Goal: Task Accomplishment & Management: Manage account settings

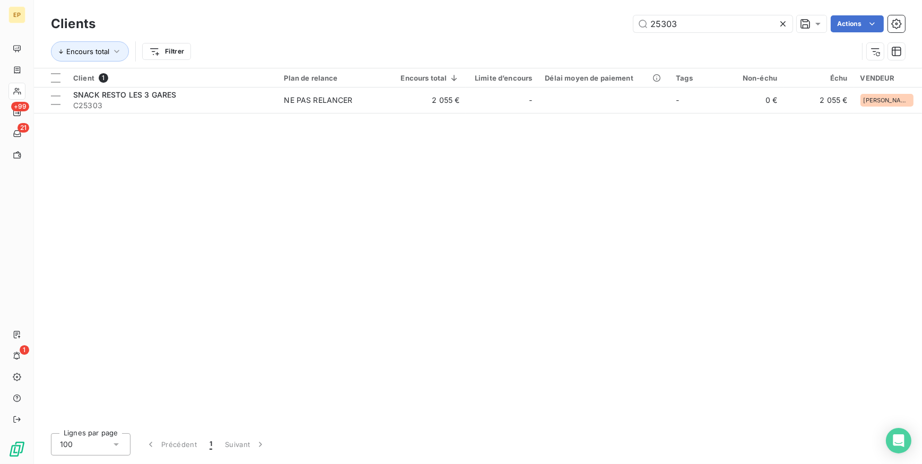
drag, startPoint x: 690, startPoint y: 24, endPoint x: 422, endPoint y: 34, distance: 267.7
click at [427, 32] on div "Clients 25303 Actions" at bounding box center [478, 24] width 854 height 22
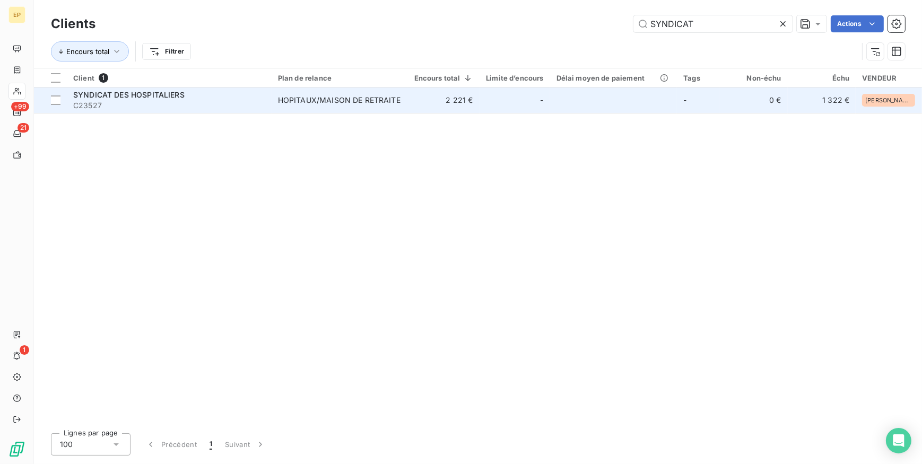
type input "SYNDICAT"
click at [327, 102] on div "HOPITAUX/MAISON DE RETRAITE" at bounding box center [339, 100] width 123 height 11
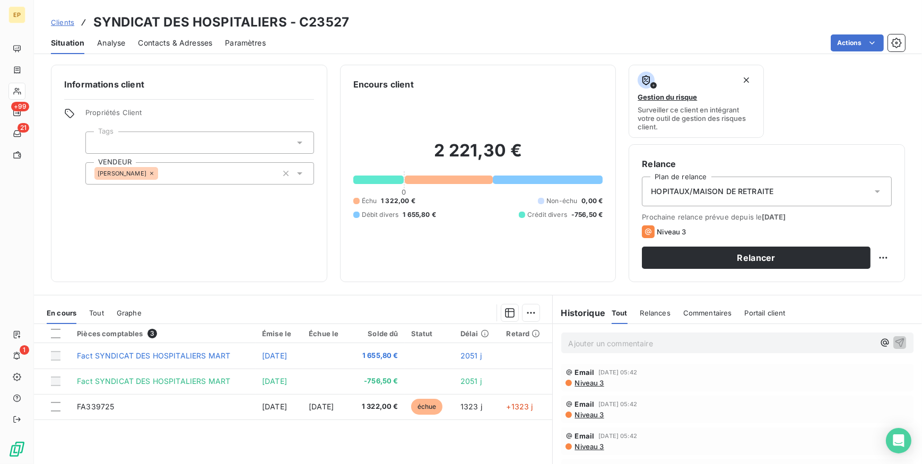
click at [199, 42] on span "Contacts & Adresses" at bounding box center [175, 43] width 74 height 11
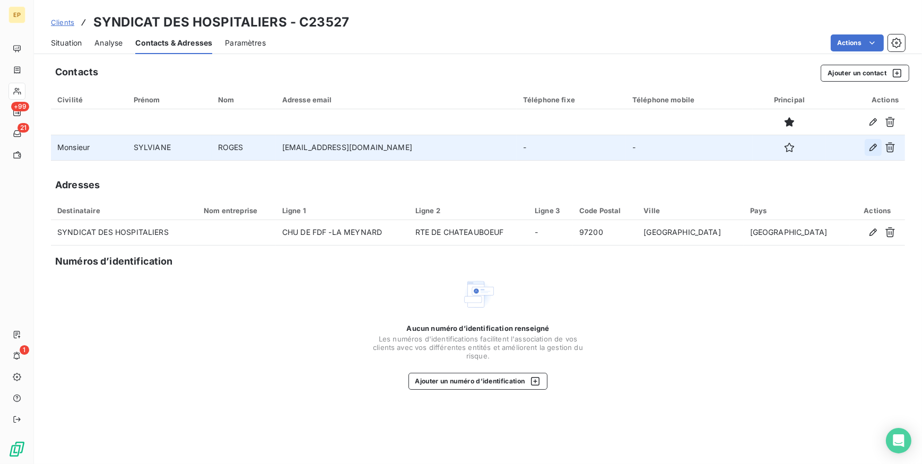
click at [874, 148] on icon "button" at bounding box center [873, 147] width 11 height 11
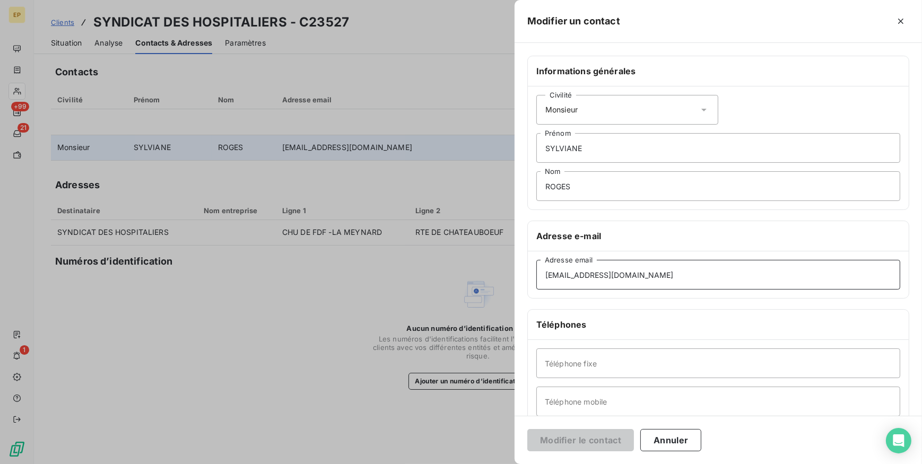
drag, startPoint x: 679, startPoint y: 273, endPoint x: 522, endPoint y: 279, distance: 157.2
click at [522, 279] on div "Informations générales Civilité Monsieur [PERSON_NAME] ROGES Nom Adresse e-mail…" at bounding box center [719, 291] width 408 height 471
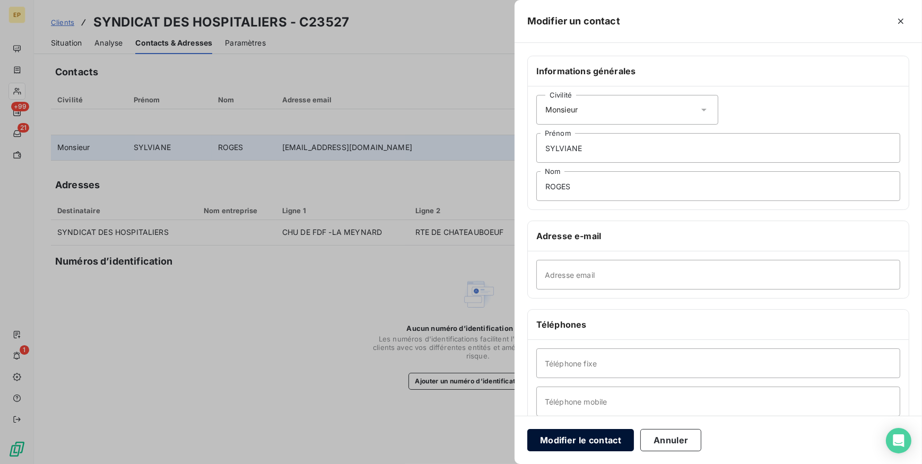
click at [578, 435] on button "Modifier le contact" at bounding box center [580, 440] width 107 height 22
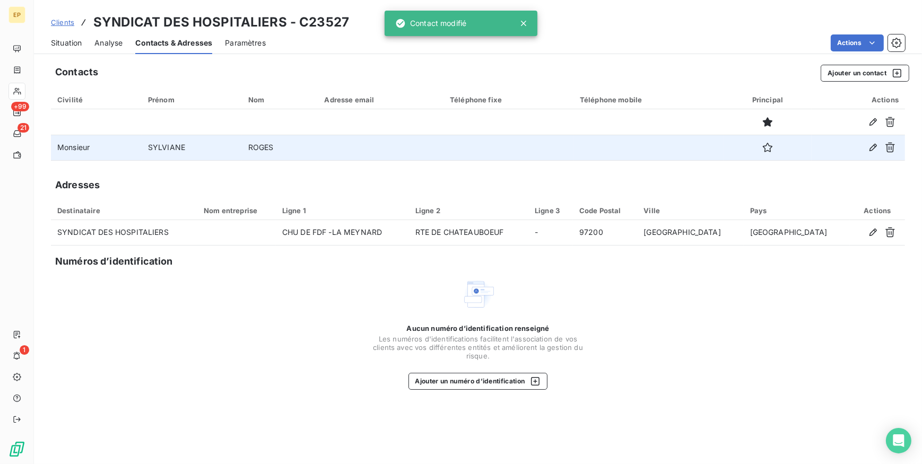
click at [77, 42] on span "Situation" at bounding box center [66, 43] width 31 height 11
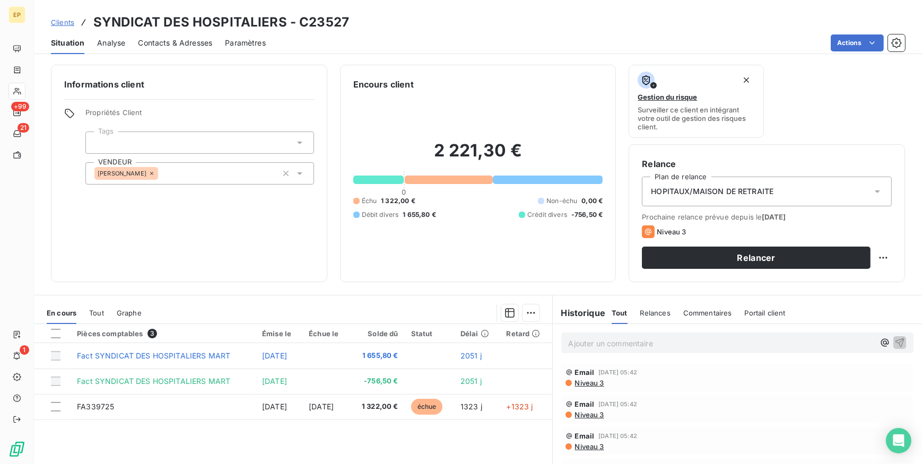
click at [872, 189] on icon at bounding box center [877, 191] width 11 height 11
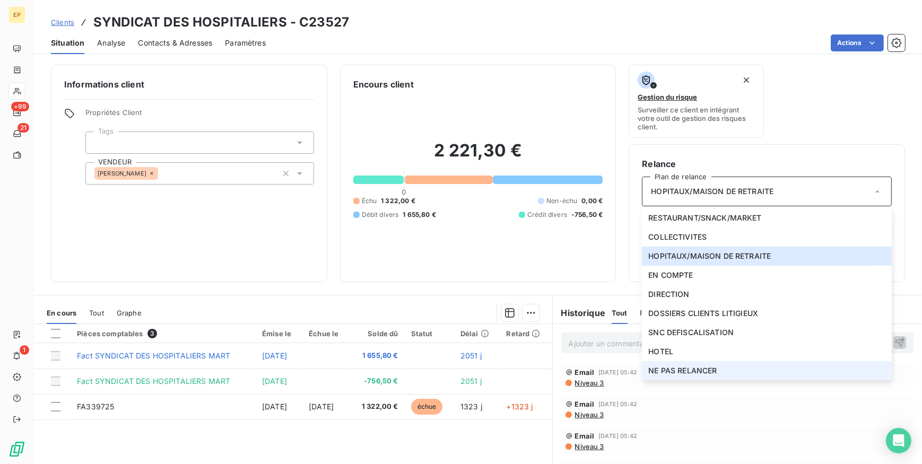
click at [677, 370] on span "NE PAS RELANCER" at bounding box center [682, 371] width 68 height 11
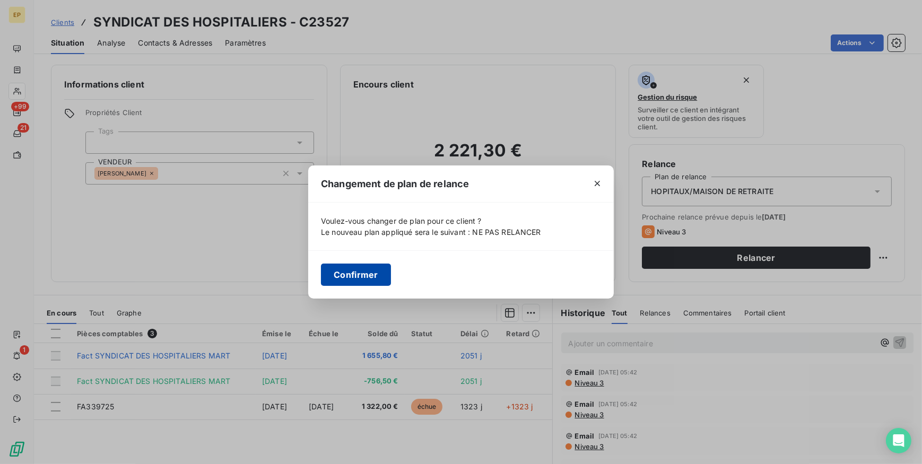
click at [331, 267] on button "Confirmer" at bounding box center [356, 275] width 70 height 22
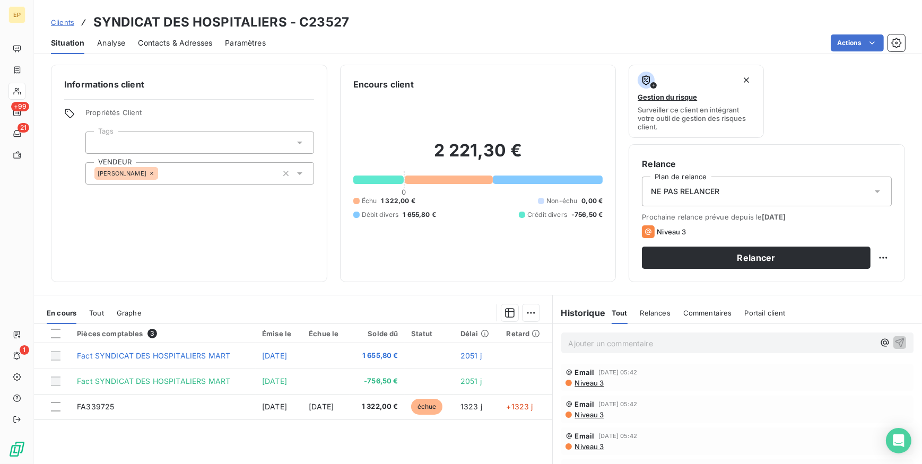
click at [571, 345] on p "Ajouter un commentaire ﻿" at bounding box center [722, 343] width 306 height 13
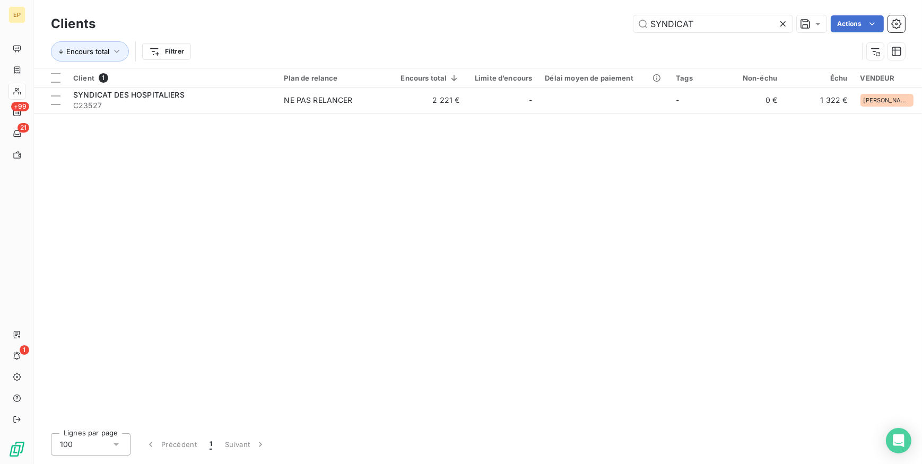
drag, startPoint x: 701, startPoint y: 28, endPoint x: 579, endPoint y: 20, distance: 121.8
click at [594, 18] on div "SYNDICAT Actions" at bounding box center [506, 23] width 797 height 17
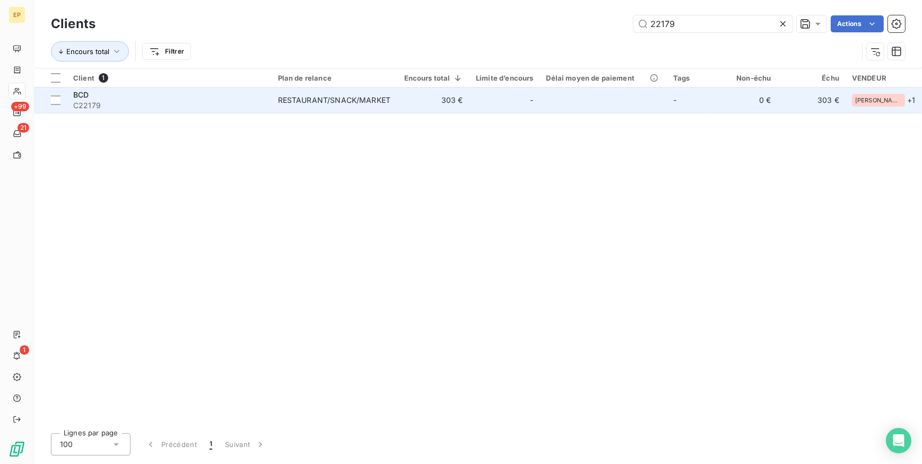
type input "22179"
click at [375, 101] on div "RESTAURANT/SNACK/MARKET" at bounding box center [334, 100] width 112 height 11
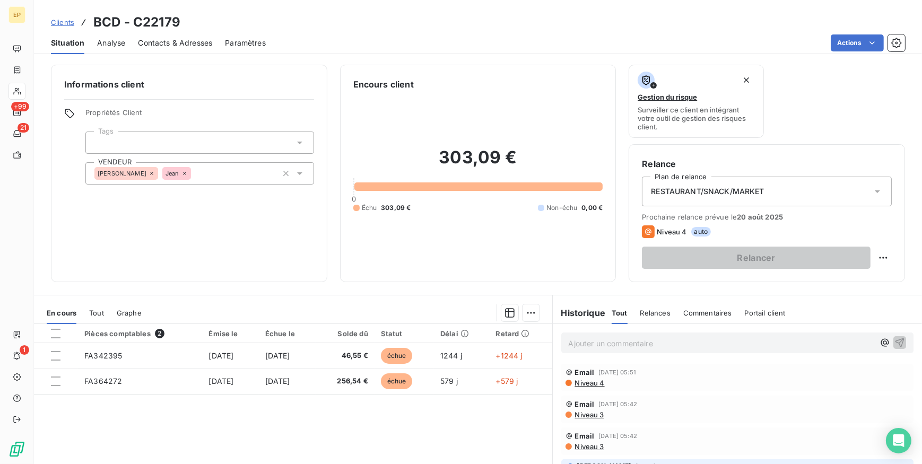
click at [188, 47] on span "Contacts & Adresses" at bounding box center [175, 43] width 74 height 11
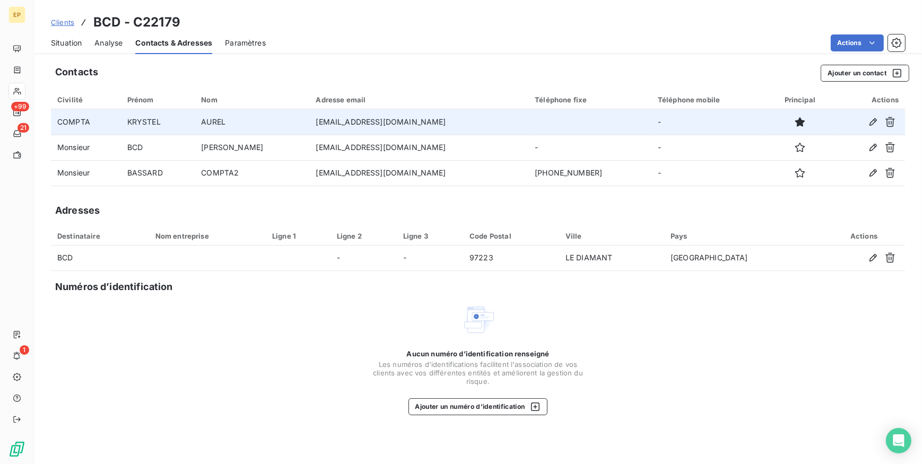
click at [309, 123] on td "AUREL" at bounding box center [252, 121] width 115 height 25
click at [868, 119] on icon "button" at bounding box center [873, 122] width 11 height 11
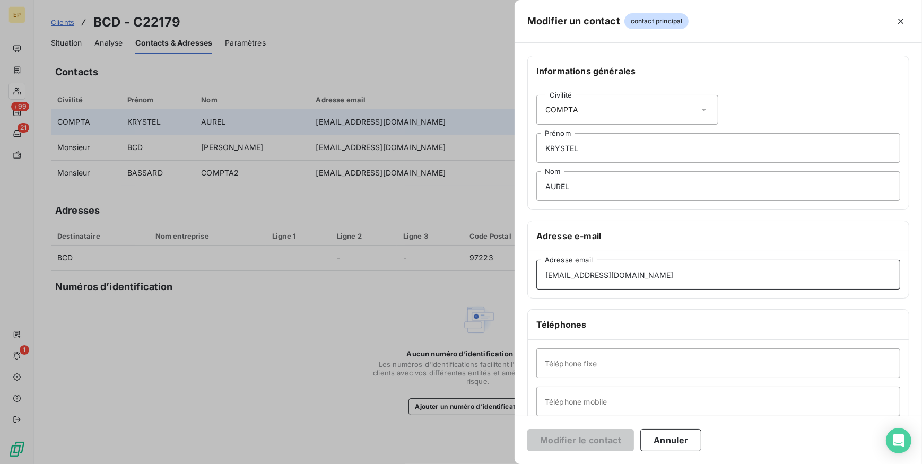
drag, startPoint x: 651, startPoint y: 278, endPoint x: 514, endPoint y: 271, distance: 137.1
click at [514, 464] on div "Modifier un contact contact principal Informations générales Civilité COMPTA KR…" at bounding box center [461, 464] width 922 height 0
paste input "[EMAIL_ADDRESS][DOMAIN_NAME]"
type input "[EMAIL_ADDRESS][DOMAIN_NAME]"
drag, startPoint x: 568, startPoint y: 442, endPoint x: 563, endPoint y: 439, distance: 5.7
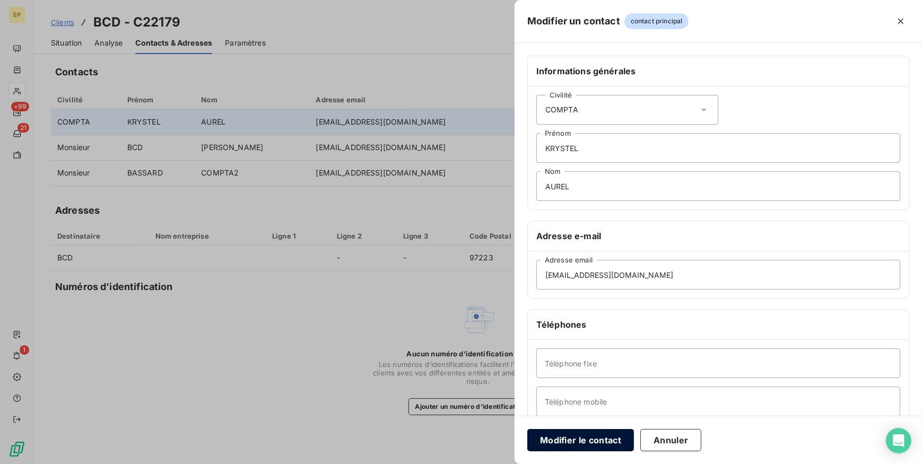
click at [568, 442] on button "Modifier le contact" at bounding box center [580, 440] width 107 height 22
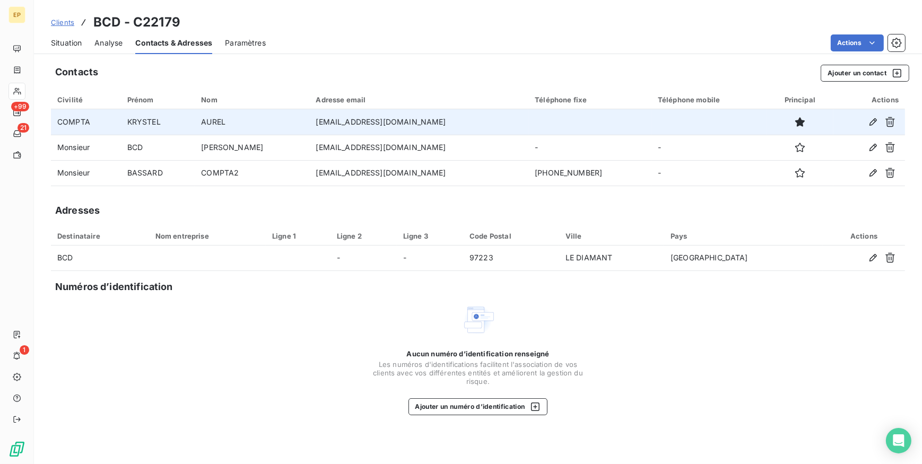
click at [71, 43] on span "Situation" at bounding box center [66, 43] width 31 height 11
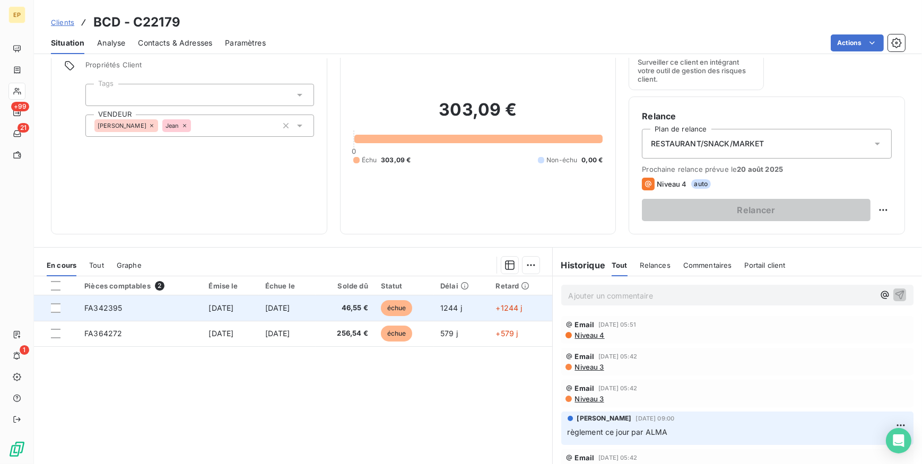
scroll to position [96, 0]
